Goal: Task Accomplishment & Management: Use online tool/utility

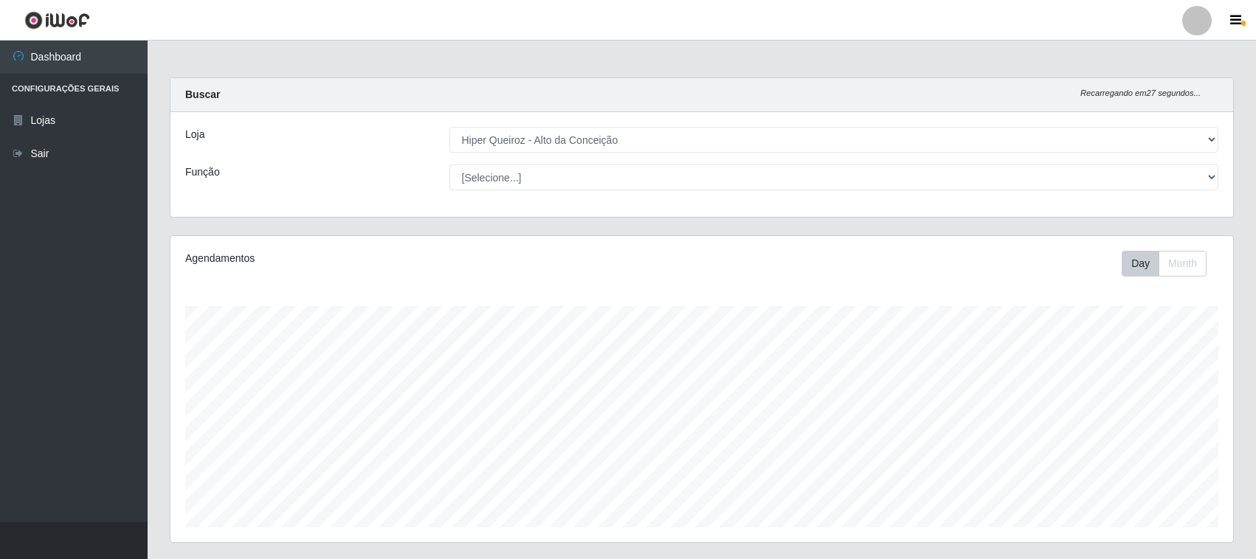
select select "515"
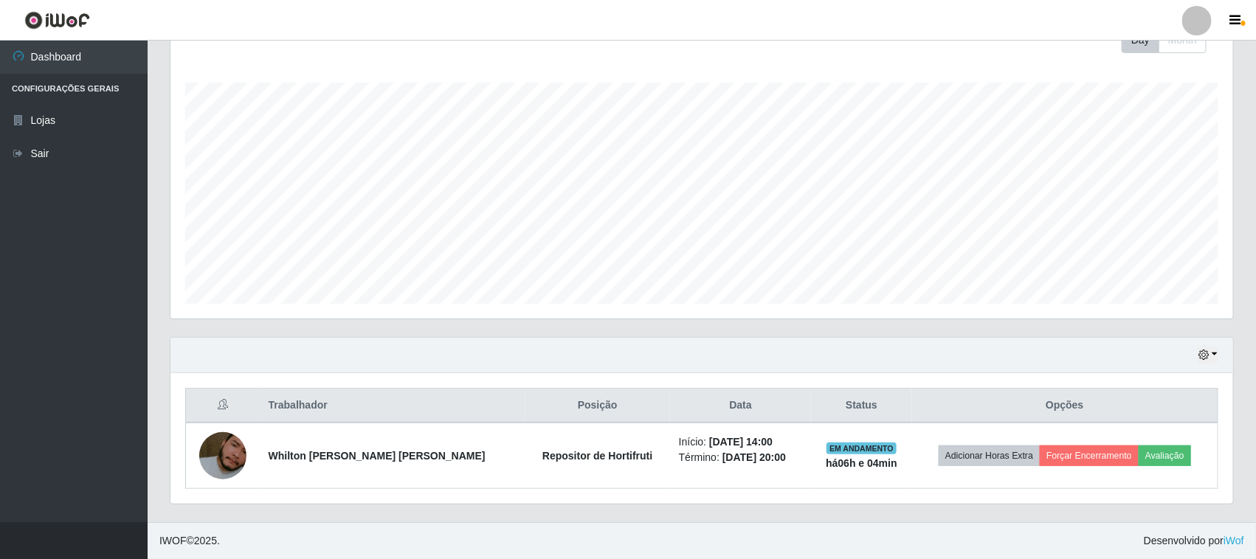
scroll to position [307, 1063]
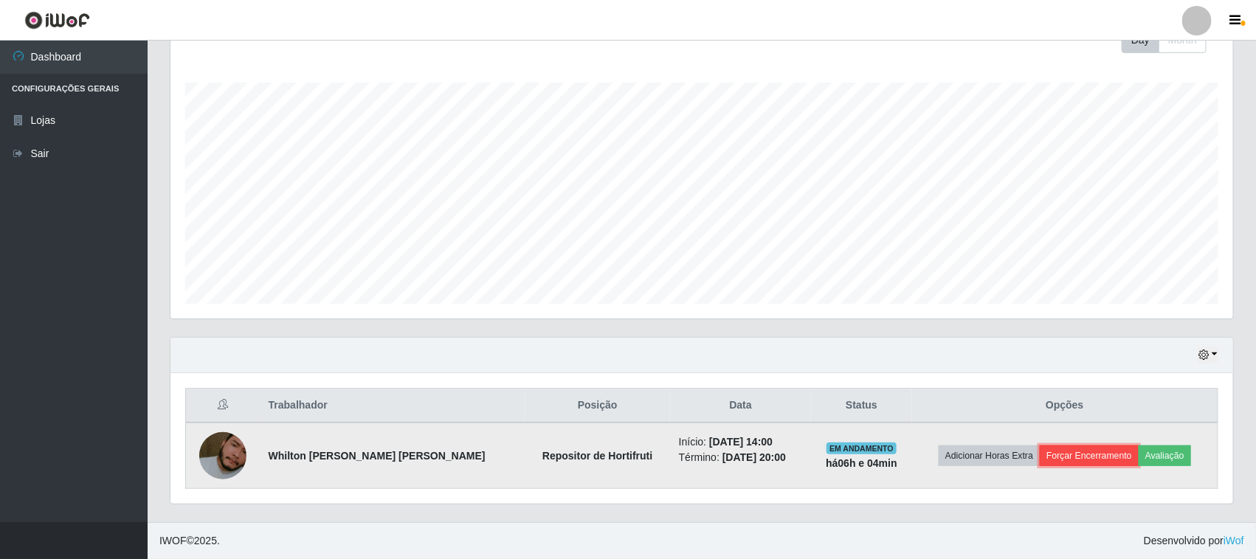
click at [1057, 460] on button "Forçar Encerramento" at bounding box center [1089, 456] width 99 height 21
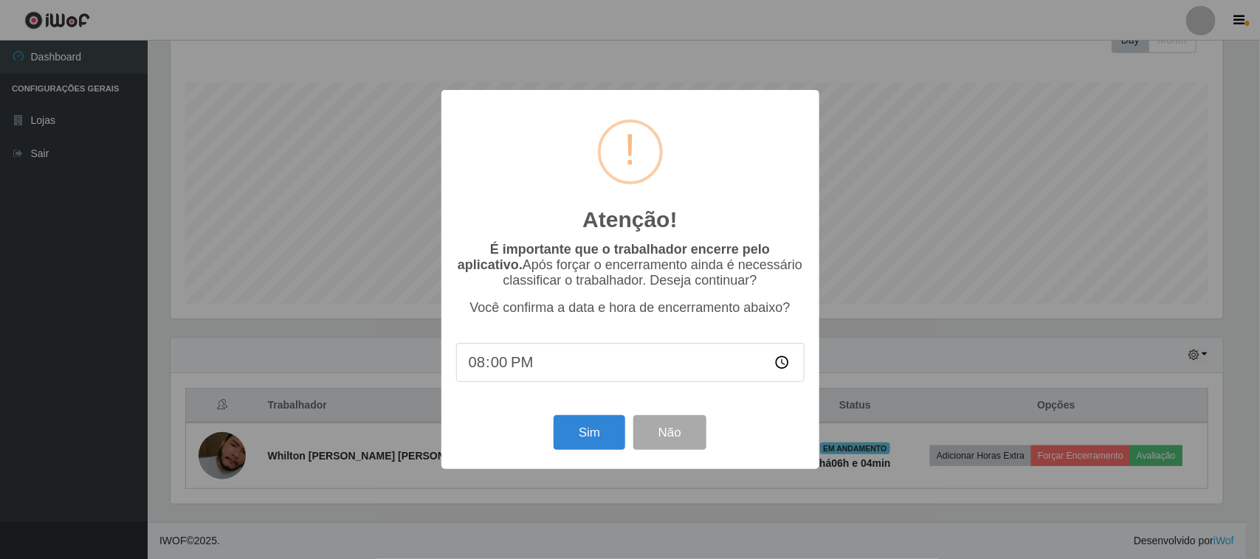
type input "20:04"
drag, startPoint x: 583, startPoint y: 439, endPoint x: 589, endPoint y: 430, distance: 10.6
click at [587, 436] on button "Sim" at bounding box center [589, 432] width 72 height 35
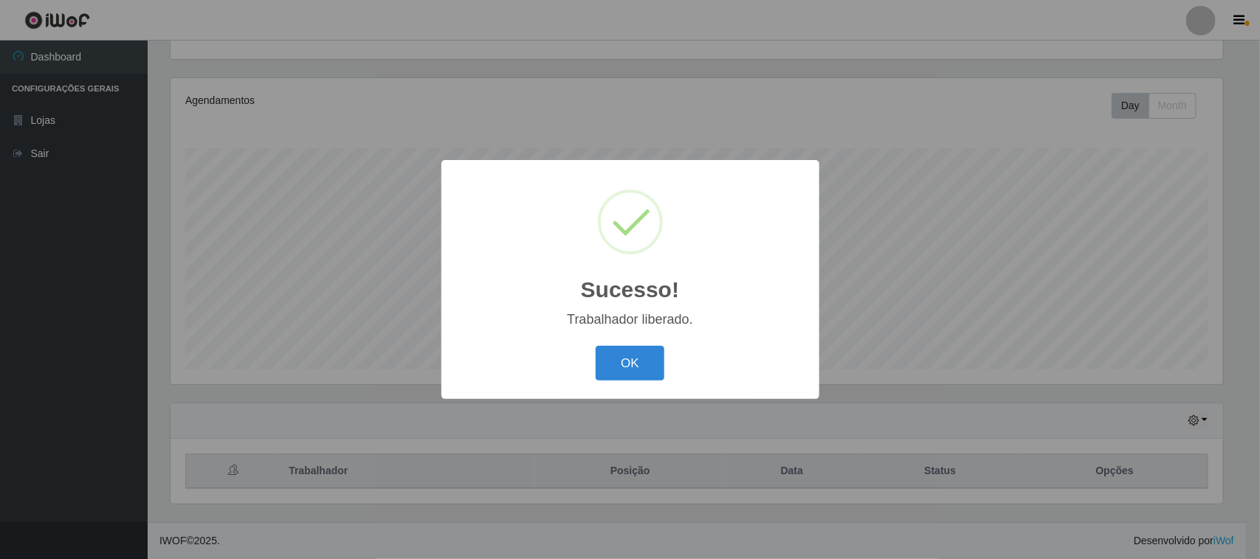
click at [596, 346] on button "OK" at bounding box center [630, 363] width 69 height 35
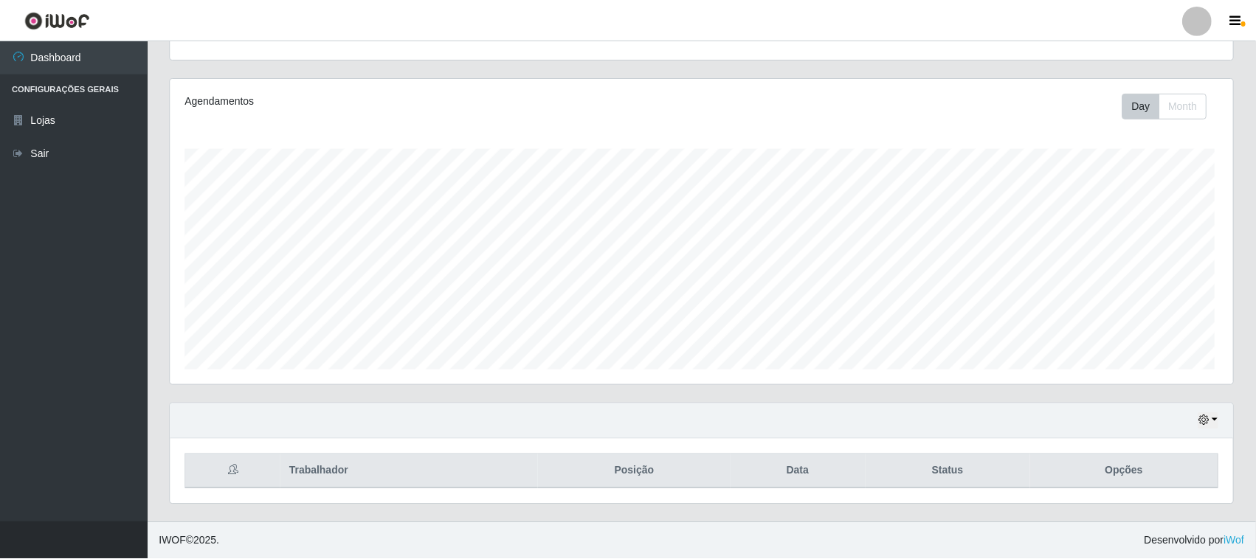
scroll to position [307, 1063]
click at [1201, 421] on icon "button" at bounding box center [1203, 420] width 10 height 10
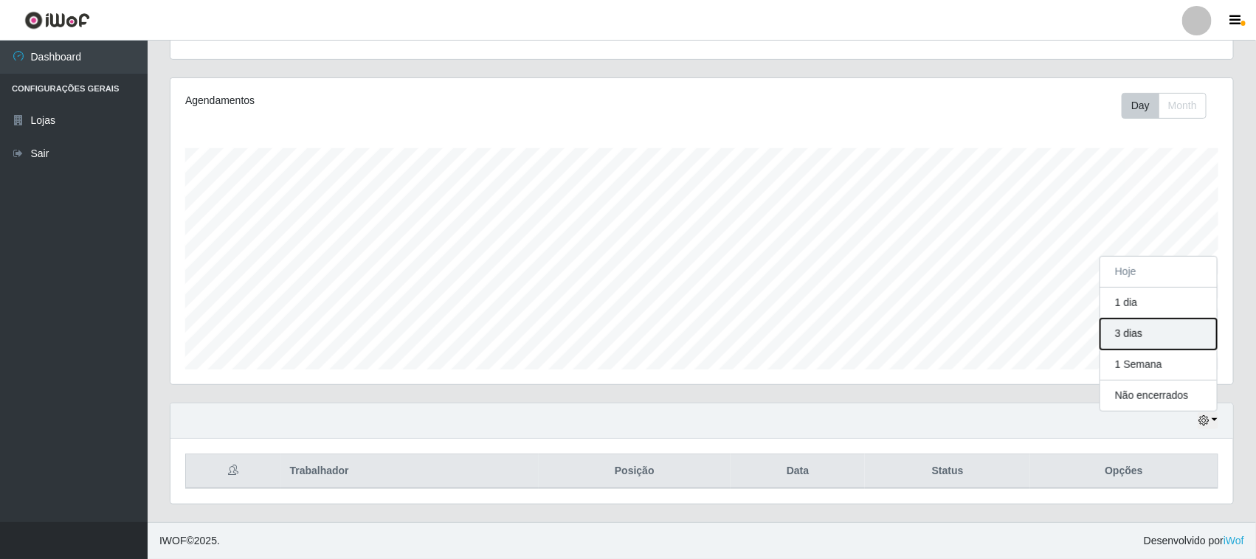
click at [1137, 338] on button "3 dias" at bounding box center [1158, 334] width 117 height 31
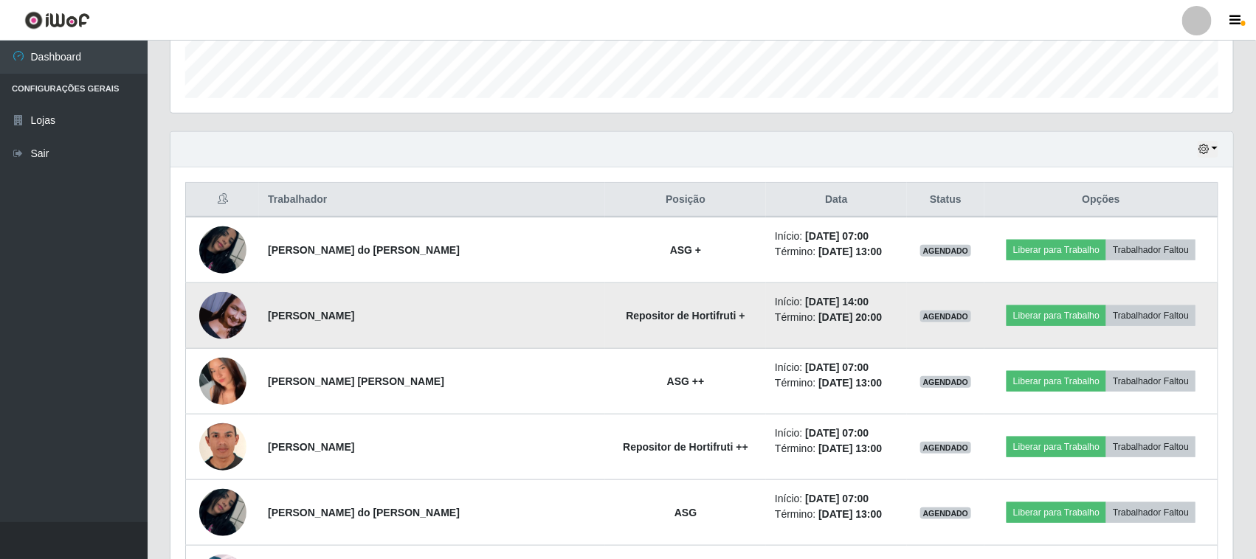
scroll to position [436, 0]
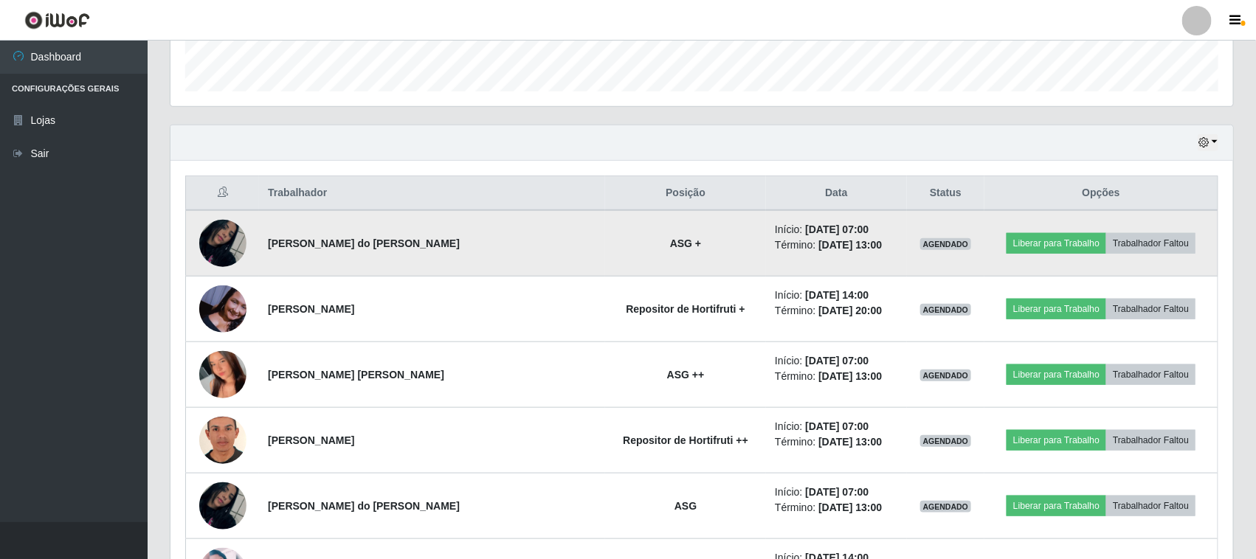
click at [223, 236] on img at bounding box center [222, 243] width 47 height 84
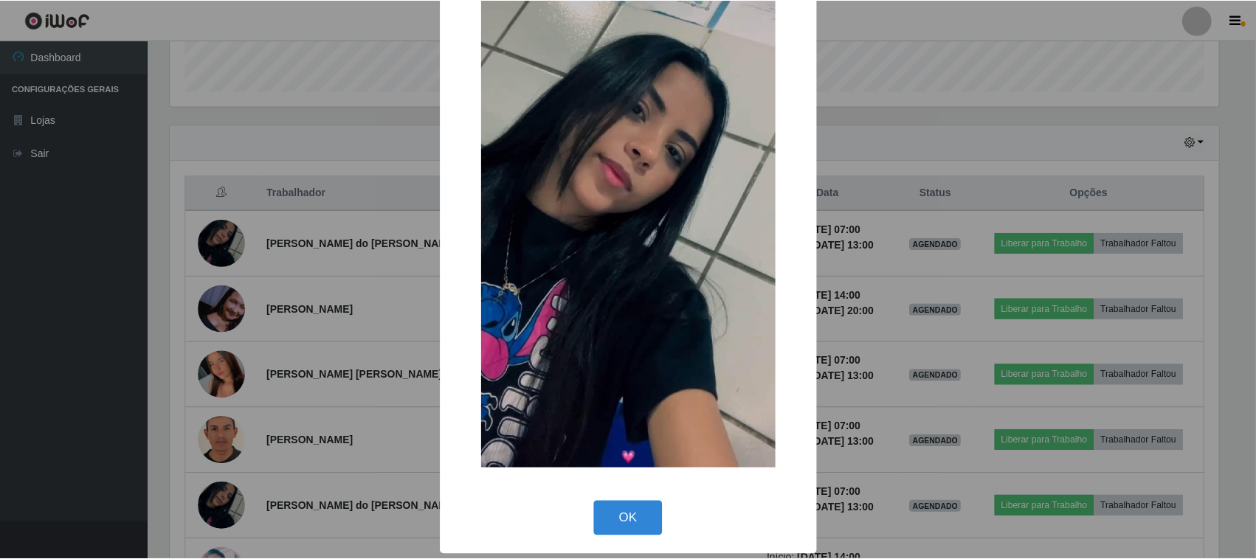
scroll to position [94, 0]
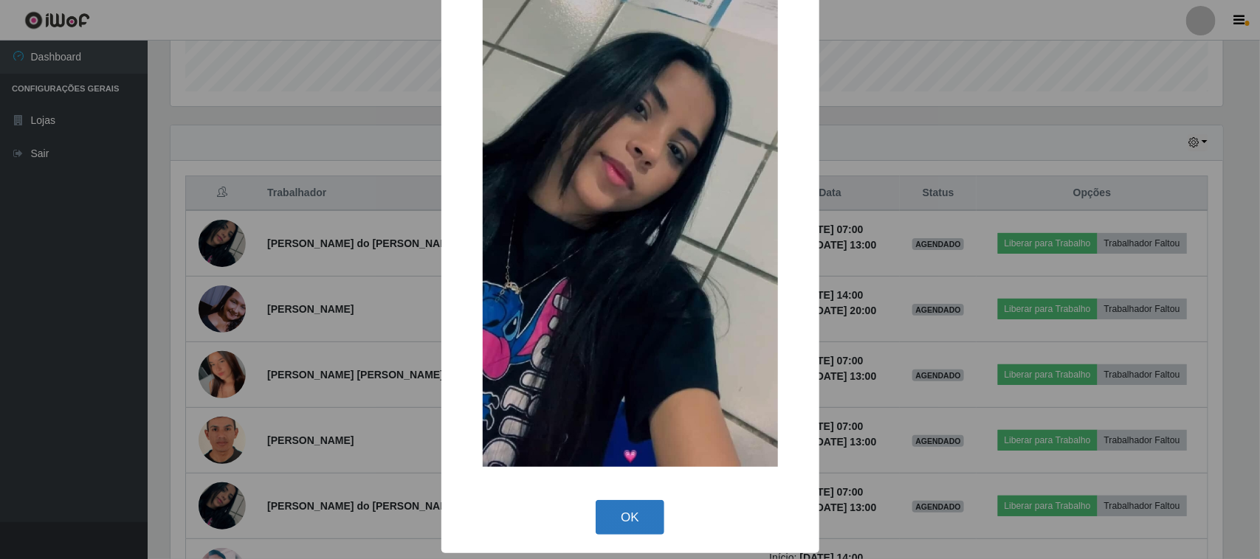
click at [639, 522] on button "OK" at bounding box center [630, 517] width 69 height 35
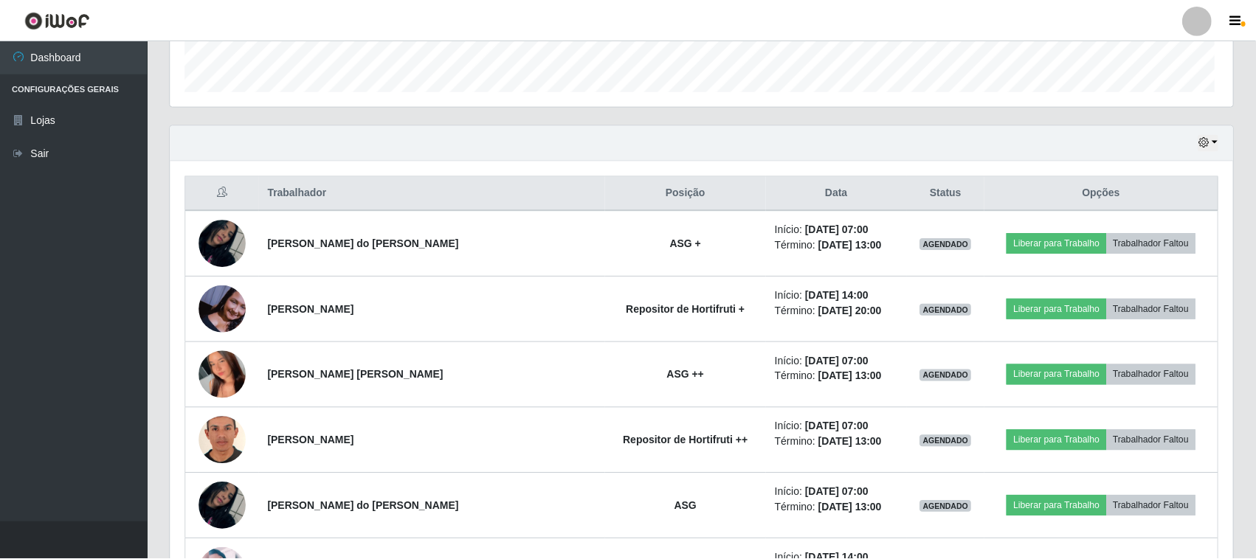
scroll to position [307, 1063]
